Goal: Obtain resource: Obtain resource

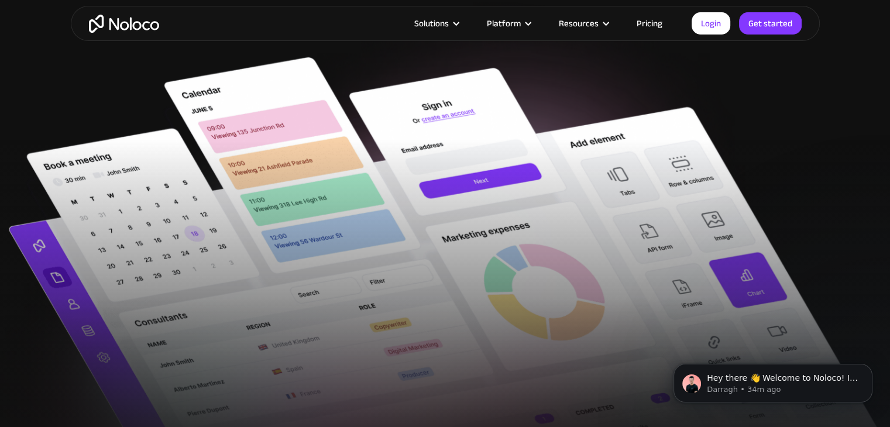
scroll to position [393, 0]
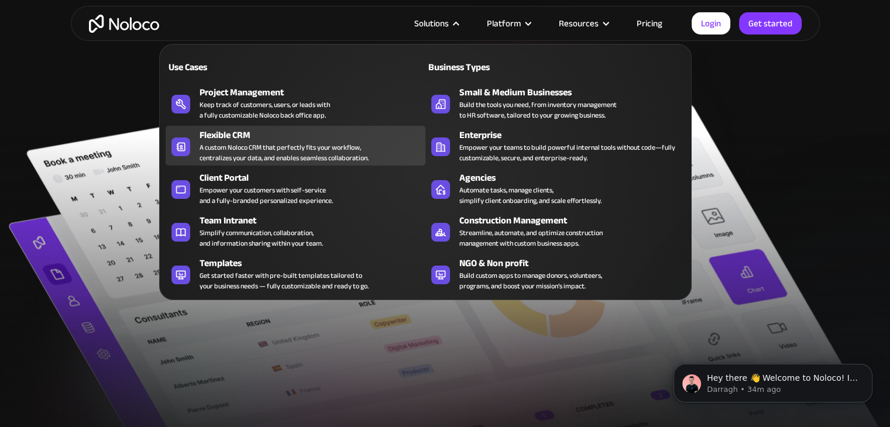
click at [342, 142] on div "A custom Noloco CRM that perfectly fits your workflow, centralizes your data, a…" at bounding box center [284, 152] width 169 height 21
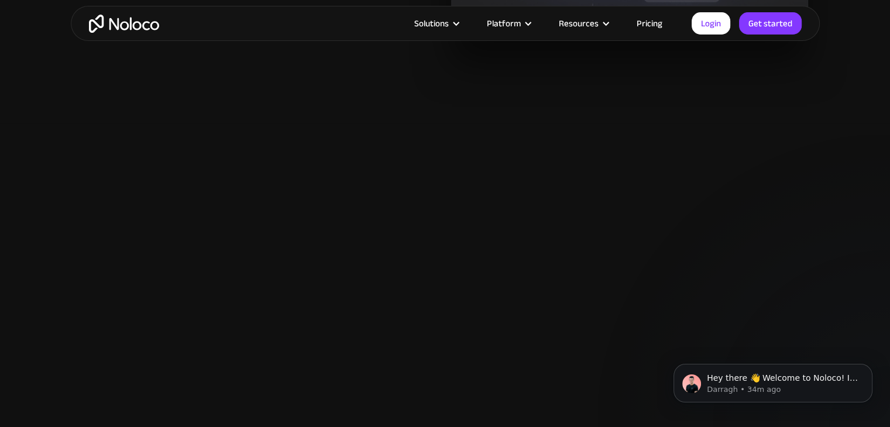
scroll to position [1247, 0]
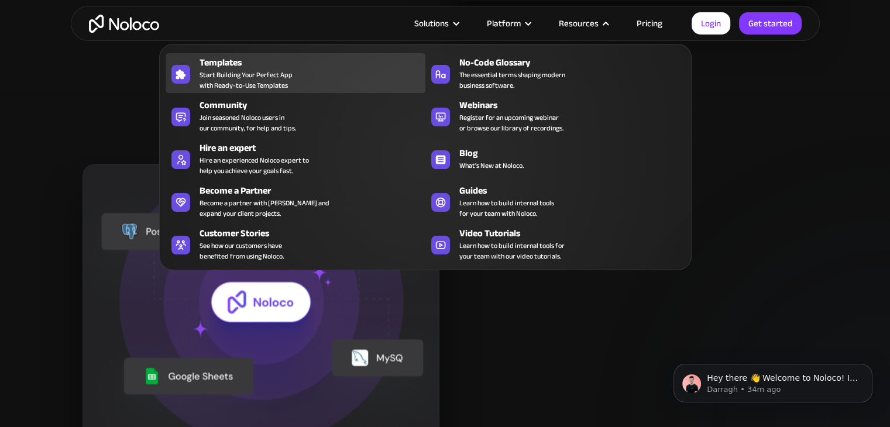
click at [293, 64] on div "Templates" at bounding box center [315, 63] width 231 height 14
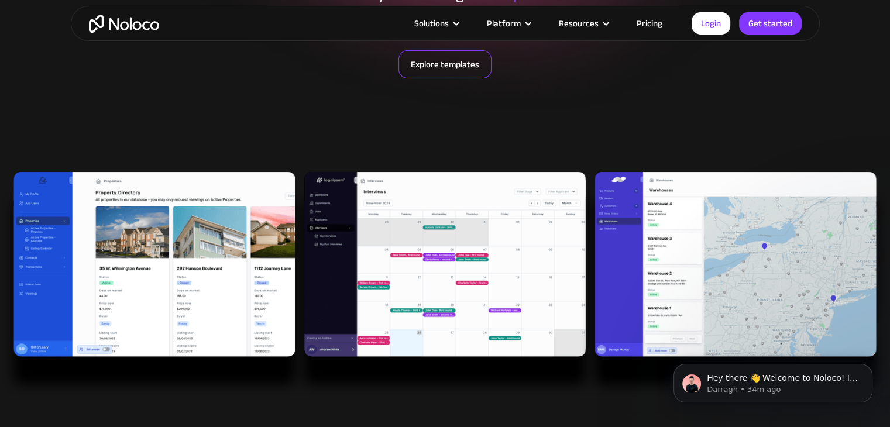
click at [435, 74] on link "Explore templates" at bounding box center [445, 64] width 93 height 28
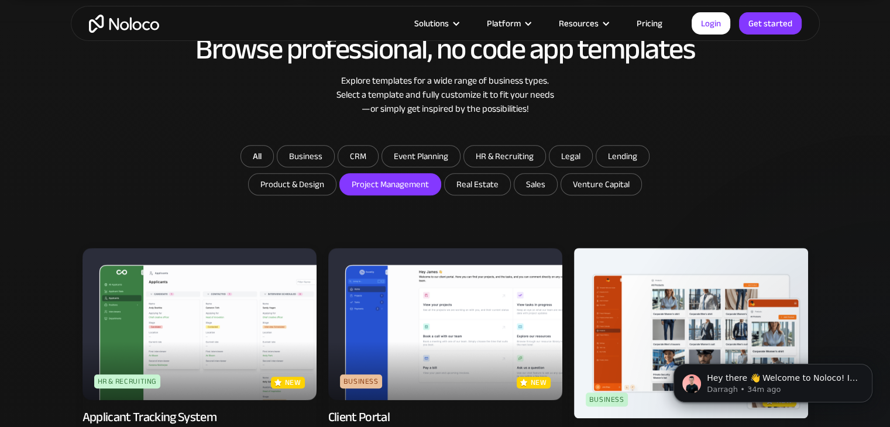
scroll to position [637, 0]
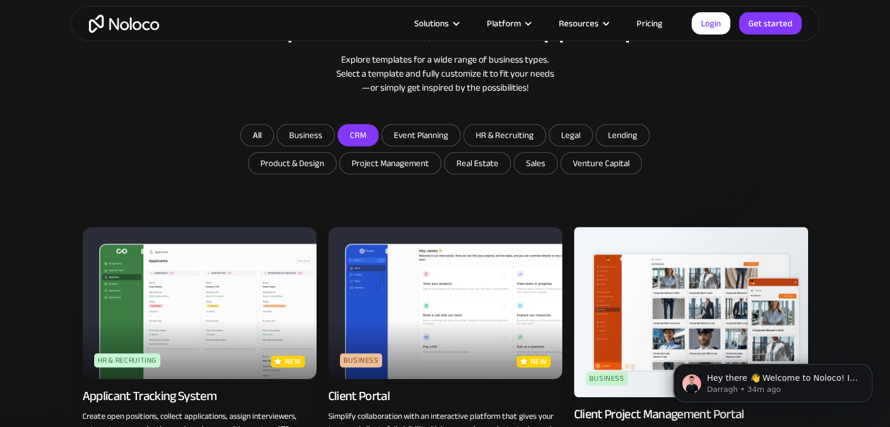
click at [334, 137] on input "CRM" at bounding box center [305, 135] width 57 height 21
checkbox input "true"
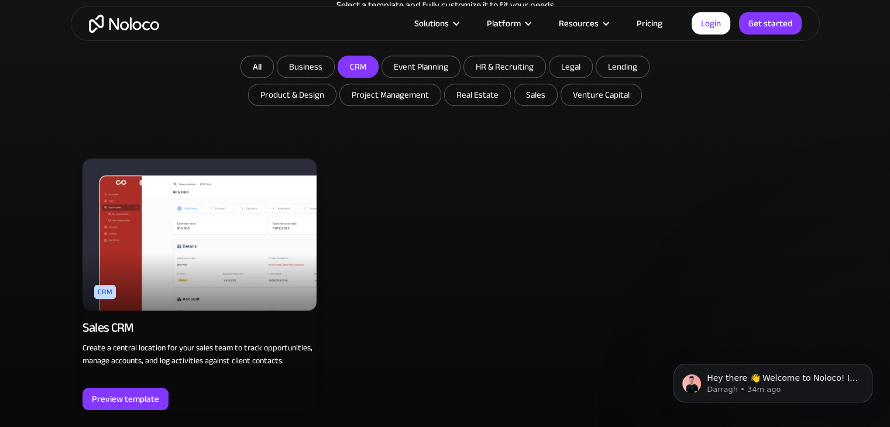
scroll to position [707, 0]
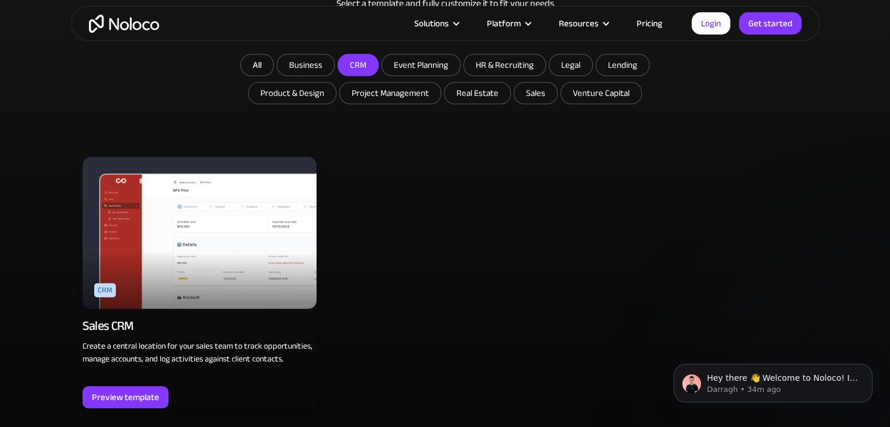
click at [260, 266] on img at bounding box center [200, 233] width 234 height 152
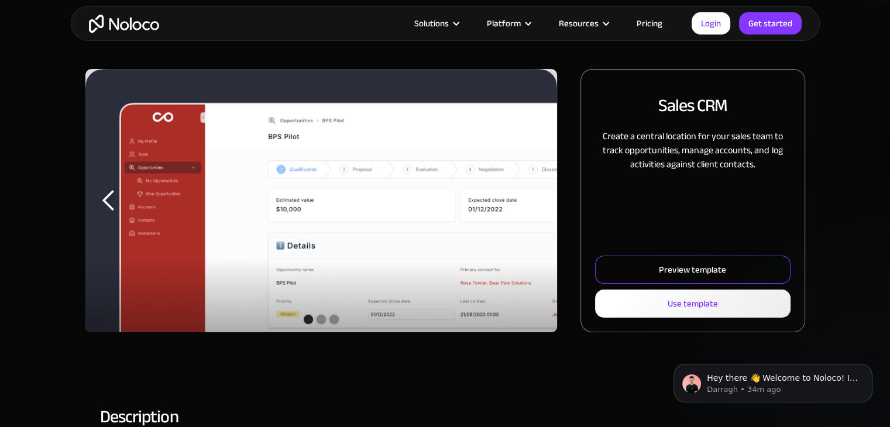
click at [663, 260] on link "Preview template" at bounding box center [692, 270] width 195 height 28
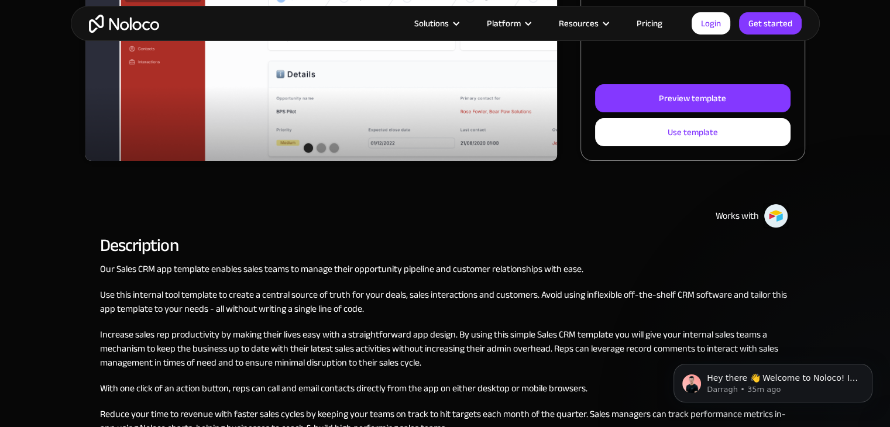
scroll to position [302, 0]
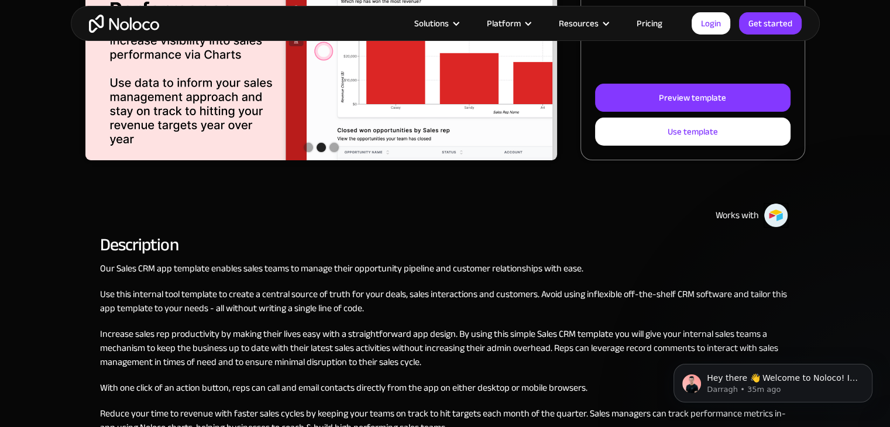
click at [639, 20] on link "Pricing" at bounding box center [649, 23] width 55 height 15
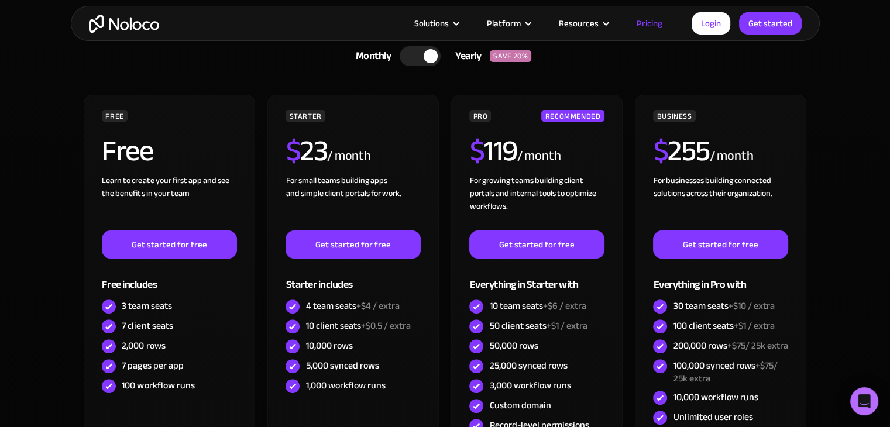
scroll to position [296, 0]
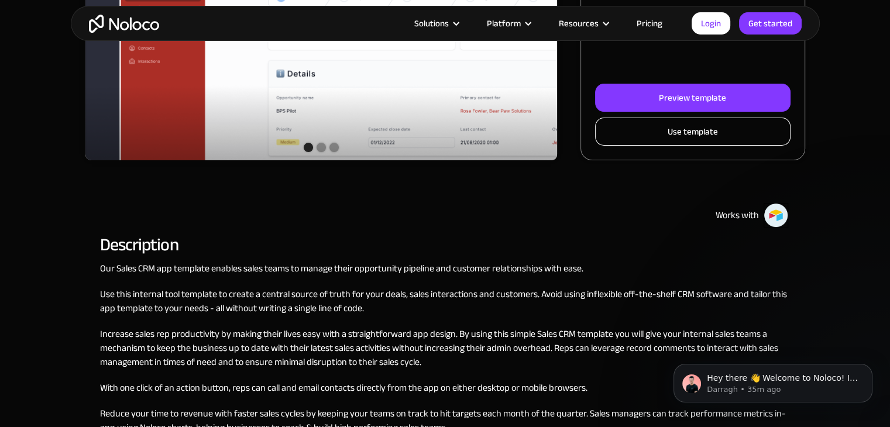
click at [723, 126] on link "Use template" at bounding box center [692, 132] width 195 height 28
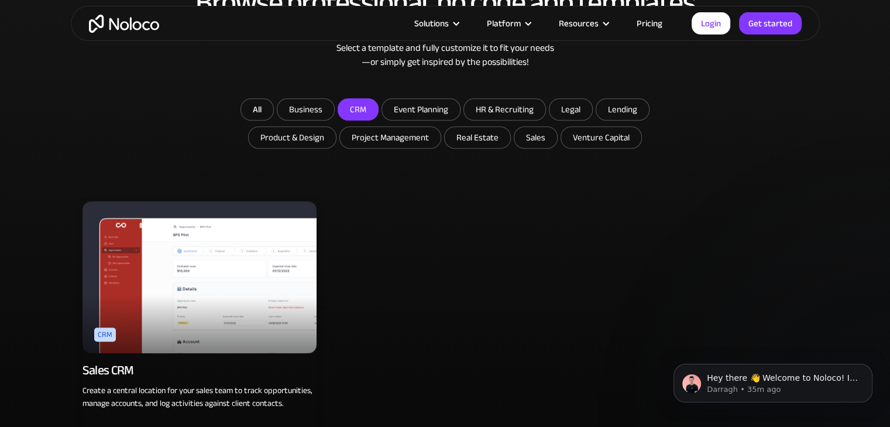
scroll to position [658, 0]
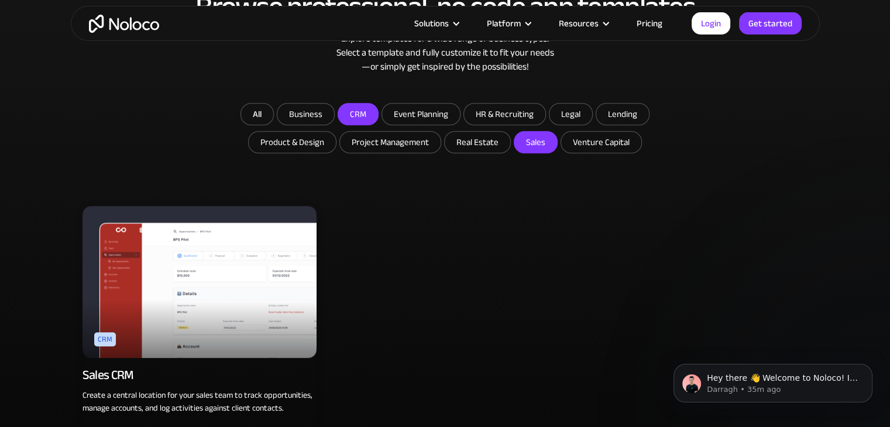
click at [510, 145] on input "Sales" at bounding box center [478, 142] width 66 height 21
checkbox input "true"
